Goal: Task Accomplishment & Management: Manage account settings

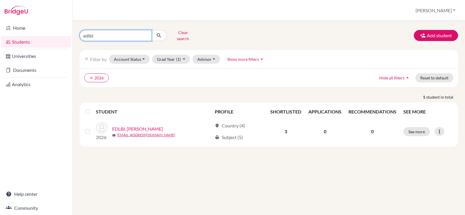
click at [144, 34] on input "edlbi" at bounding box center [116, 35] width 72 height 11
type input "nada"
click button "submit" at bounding box center [158, 35] width 15 height 11
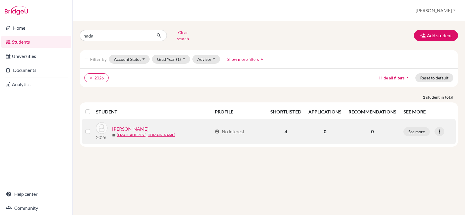
click at [148, 125] on link "[PERSON_NAME]" at bounding box center [130, 128] width 36 height 7
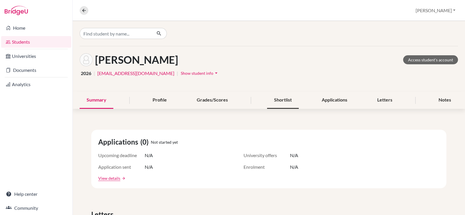
click at [291, 101] on div "Shortlist" at bounding box center [283, 99] width 32 height 17
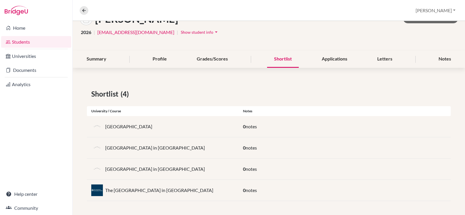
scroll to position [12, 0]
